Goal: Task Accomplishment & Management: Use online tool/utility

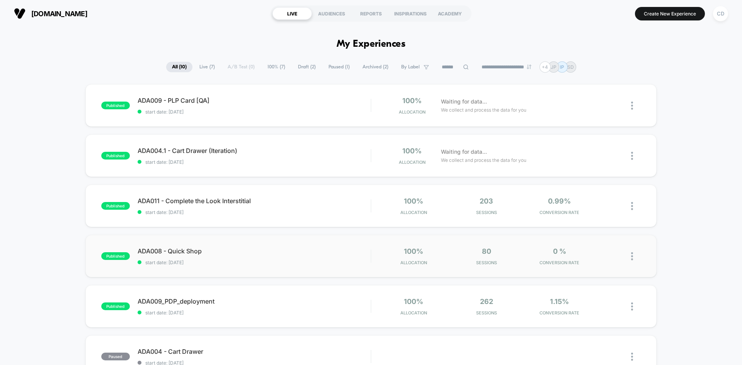
click at [631, 256] on img at bounding box center [632, 256] width 2 height 8
click at [596, 212] on div "Edit" at bounding box center [592, 211] width 70 height 17
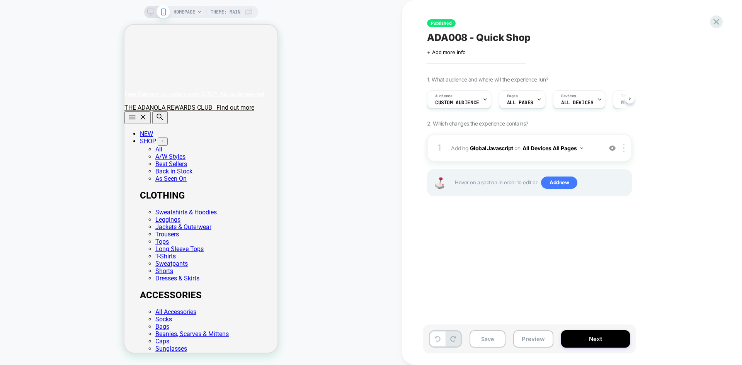
scroll to position [0, 0]
click at [482, 145] on b "Global Javascript" at bounding box center [491, 147] width 43 height 7
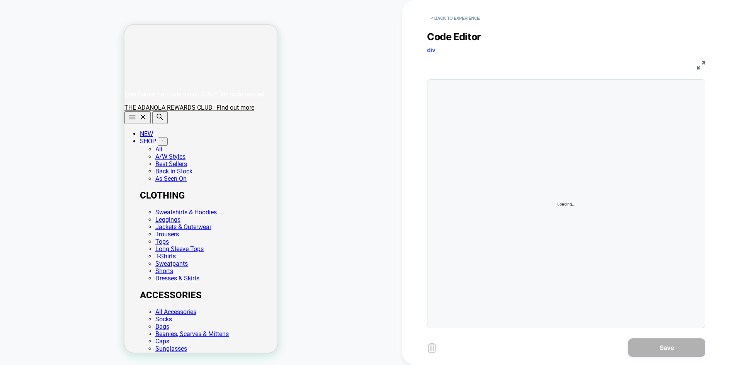
scroll to position [0, 153]
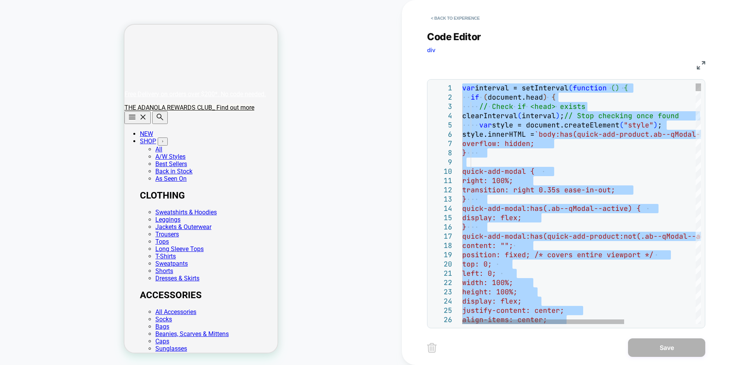
scroll to position [0, 0]
type textarea "**********"
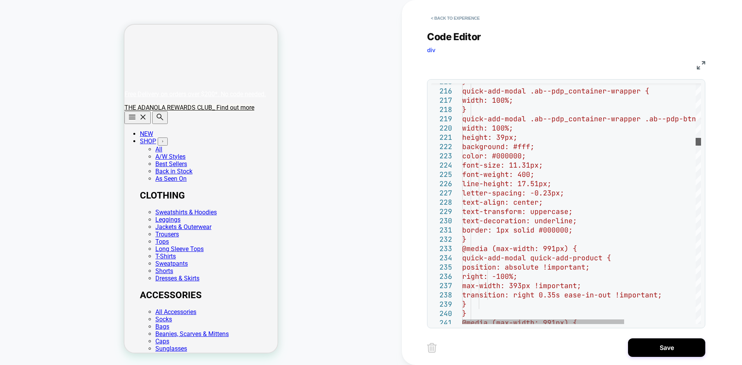
scroll to position [0, 153]
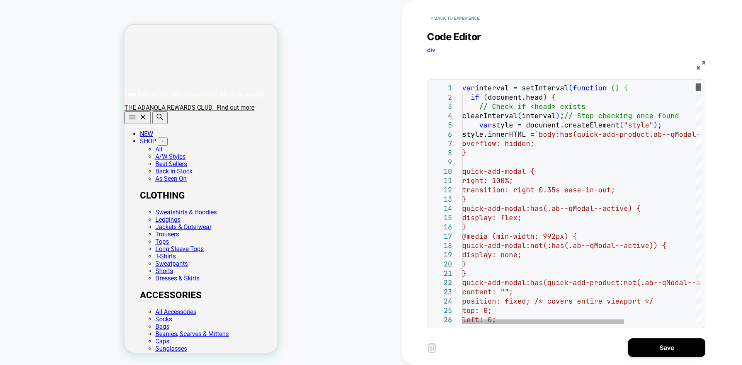
click at [695, 83] on div at bounding box center [697, 87] width 5 height 8
click at [662, 344] on button "Save" at bounding box center [666, 347] width 77 height 19
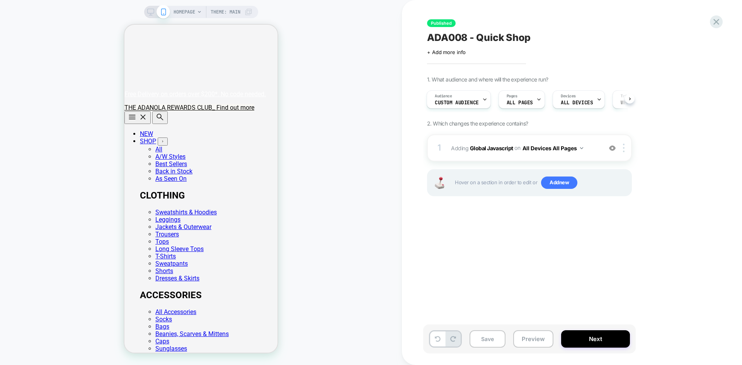
scroll to position [0, 0]
click at [605, 341] on button "Next" at bounding box center [595, 338] width 69 height 17
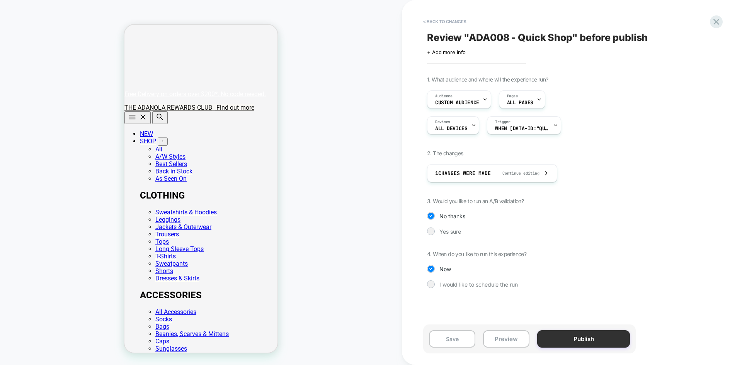
click at [581, 337] on button "Publish" at bounding box center [583, 338] width 93 height 17
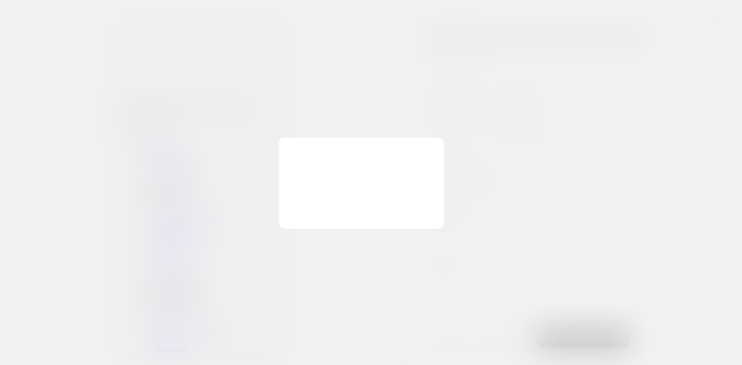
scroll to position [0, 153]
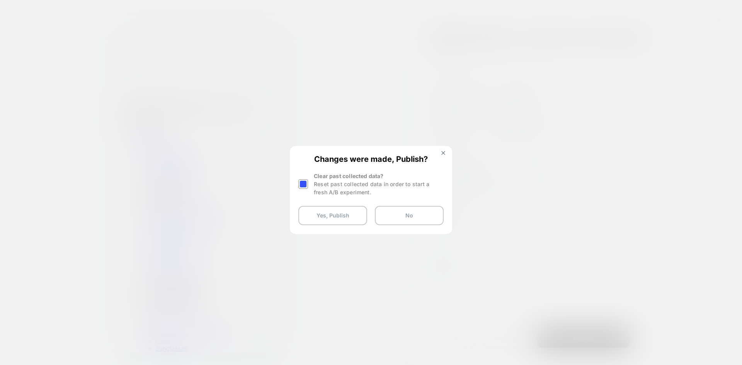
click at [307, 183] on div at bounding box center [303, 184] width 10 height 10
click at [326, 217] on button "Yes, Publish" at bounding box center [332, 215] width 69 height 19
